Goal: Find specific page/section

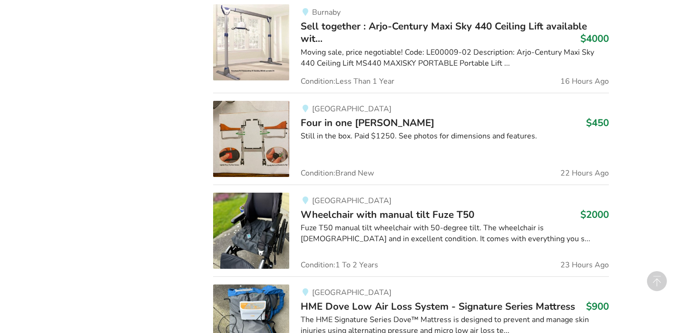
scroll to position [1469, 0]
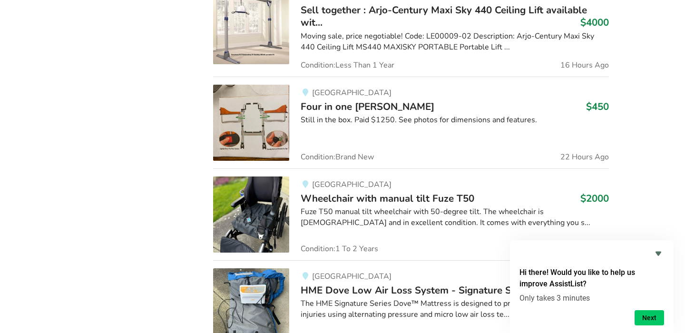
click at [263, 129] on img at bounding box center [251, 123] width 76 height 76
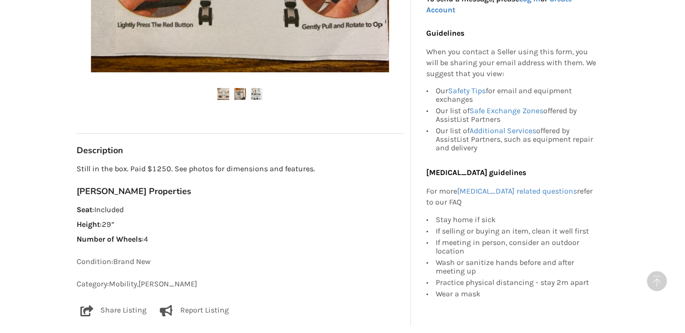
scroll to position [380, 0]
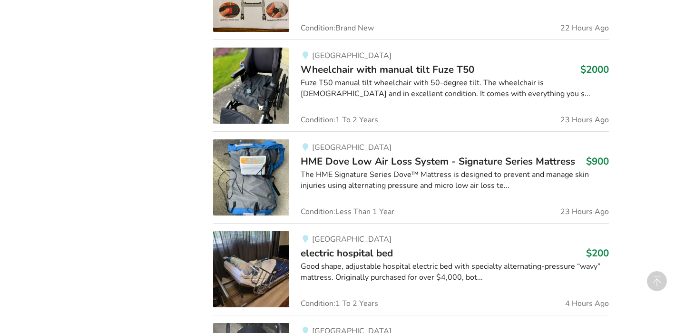
scroll to position [1612, 0]
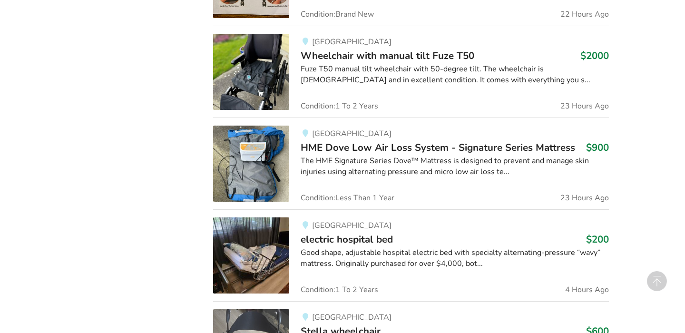
click at [270, 147] on img at bounding box center [251, 164] width 76 height 76
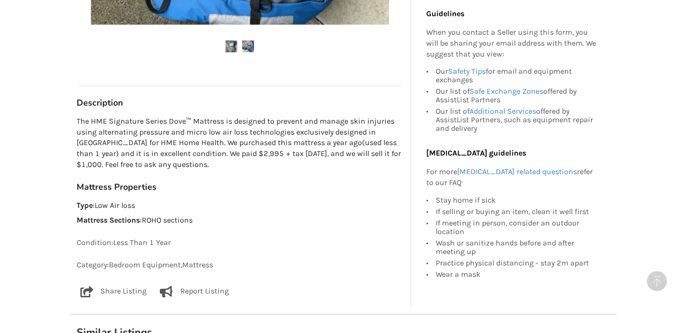
scroll to position [523, 0]
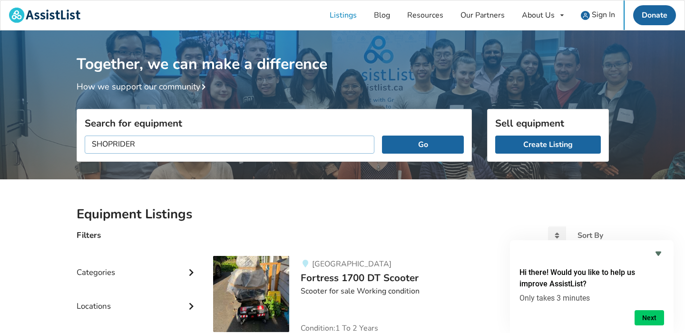
type input "SHOPRIDER"
click at [382, 136] on button "Go" at bounding box center [422, 145] width 81 height 18
